Goal: Check status

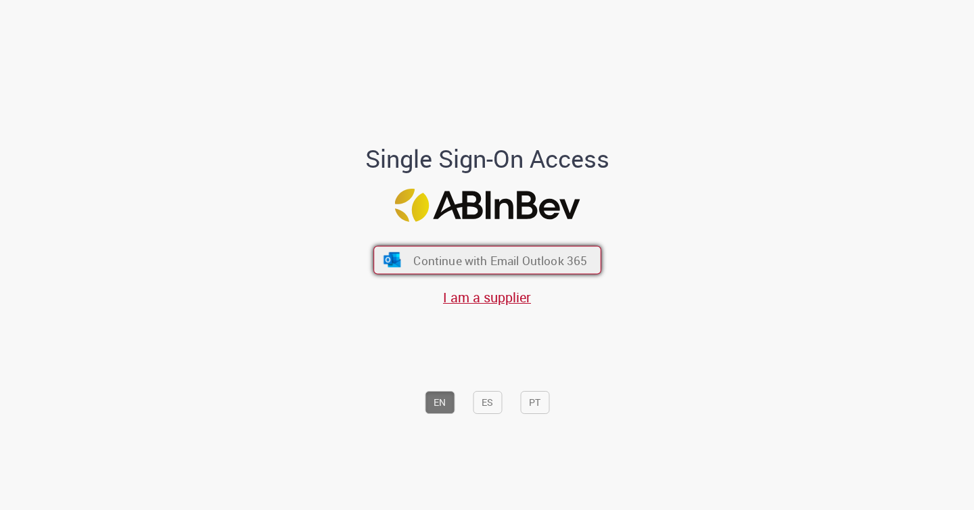
click at [431, 252] on button "Continue with Email Outlook 365" at bounding box center [487, 259] width 228 height 28
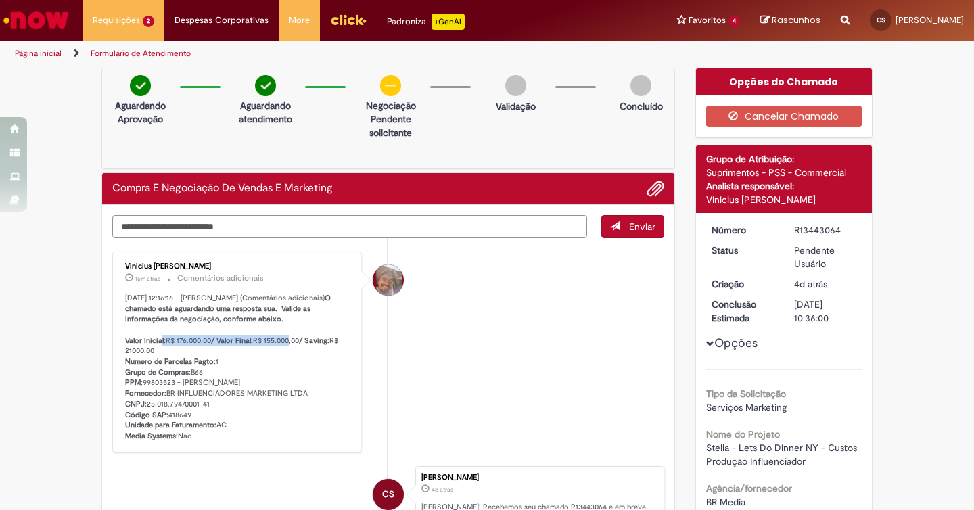
drag, startPoint x: 177, startPoint y: 350, endPoint x: 300, endPoint y: 350, distance: 123.1
click at [300, 350] on p "28/08/2025 12:16:16 - Vinicius Rafael De Souza (Comentários adicionais) O chama…" at bounding box center [237, 367] width 225 height 149
click at [322, 346] on b "/ Saving:" at bounding box center [314, 340] width 30 height 10
drag, startPoint x: 225, startPoint y: 352, endPoint x: 283, endPoint y: 351, distance: 58.2
click at [283, 351] on p "28/08/2025 12:16:16 - Vinicius Rafael De Souza (Comentários adicionais) O chama…" at bounding box center [237, 367] width 225 height 149
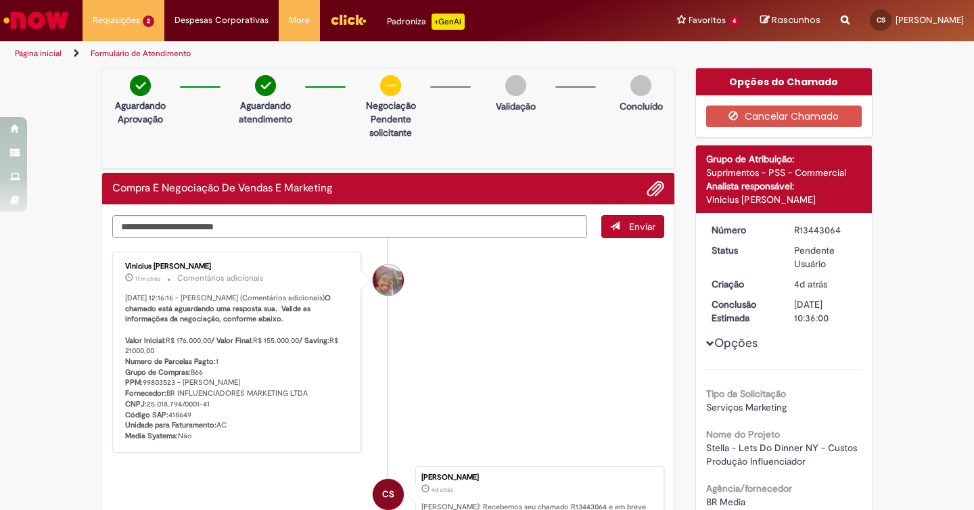
click at [315, 346] on b "/ Saving:" at bounding box center [314, 340] width 30 height 10
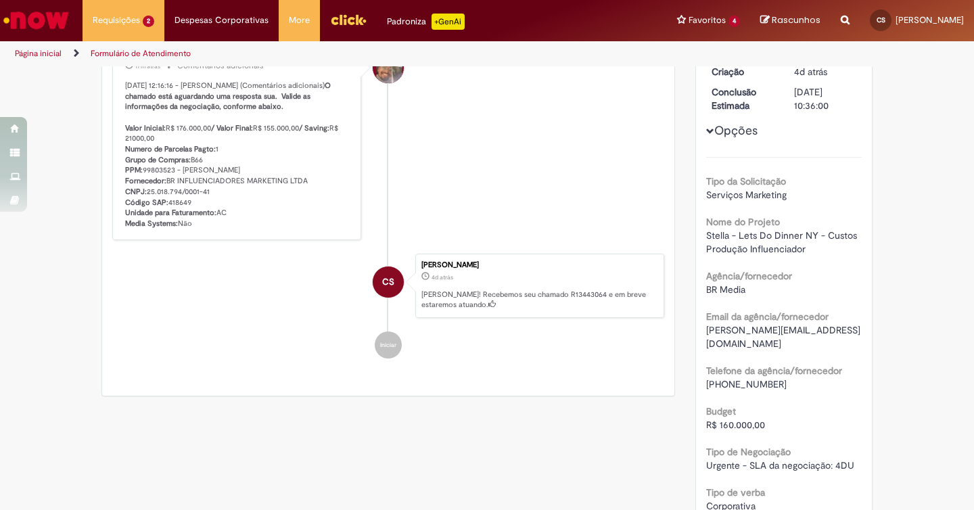
scroll to position [120, 0]
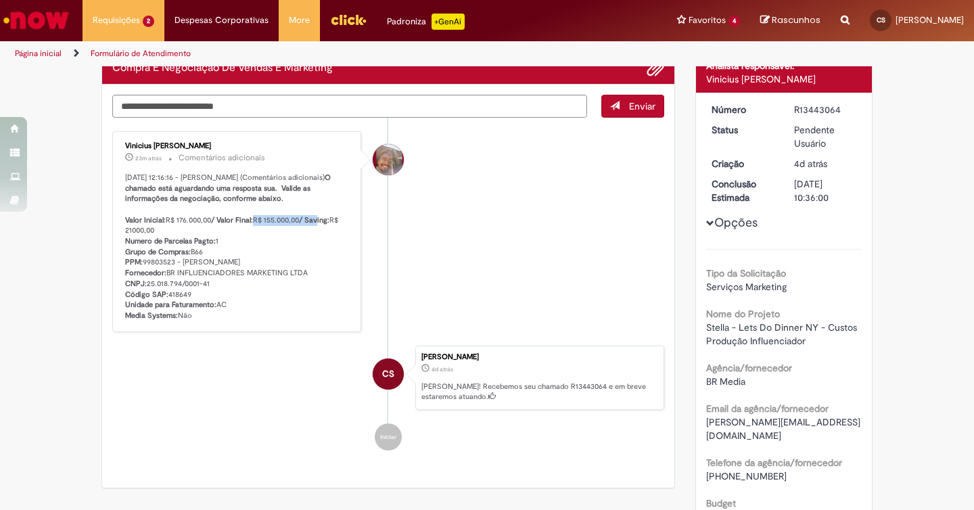
drag, startPoint x: 256, startPoint y: 229, endPoint x: 321, endPoint y: 229, distance: 65.6
click at [321, 229] on p "28/08/2025 12:16:16 - Vinicius Rafael De Souza (Comentários adicionais) O chama…" at bounding box center [237, 246] width 225 height 149
click at [289, 249] on p "28/08/2025 12:16:16 - Vinicius Rafael De Souza (Comentários adicionais) O chama…" at bounding box center [237, 246] width 225 height 149
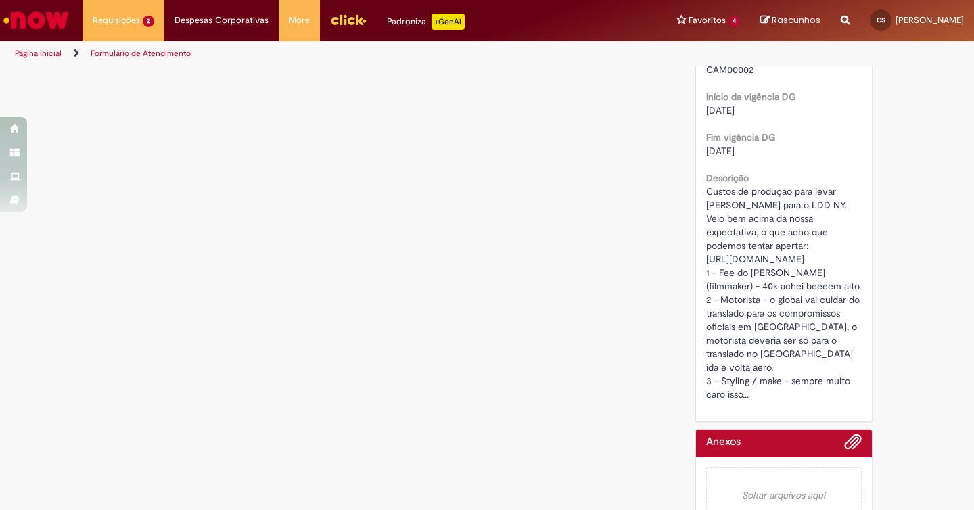
scroll to position [895, 0]
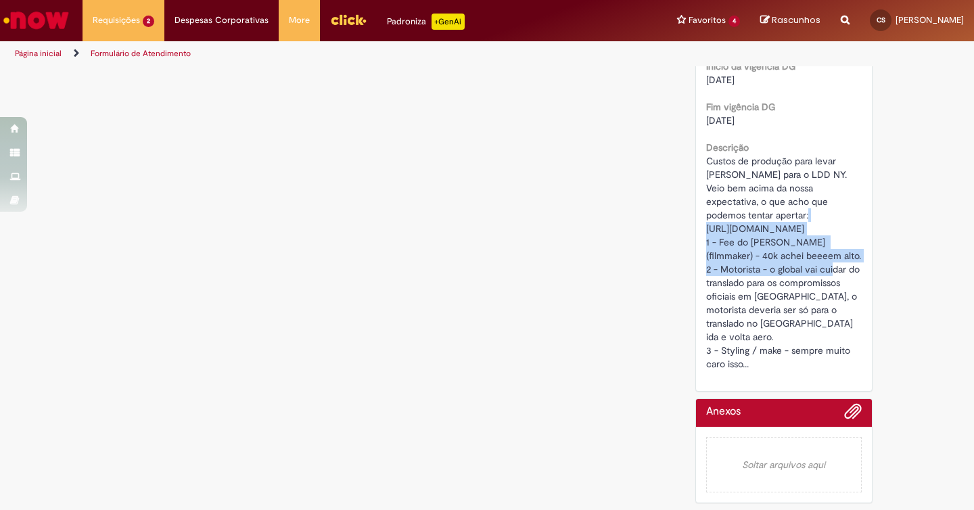
drag, startPoint x: 841, startPoint y: 242, endPoint x: 698, endPoint y: 206, distance: 147.8
copy span "https://docs.google.com/spreadsheets/d/1u8AnMfMJRz_TyAgnAVixsrQgYpq9u6Mu-JDkoWx…"
